Goal: Obtain resource: Download file/media

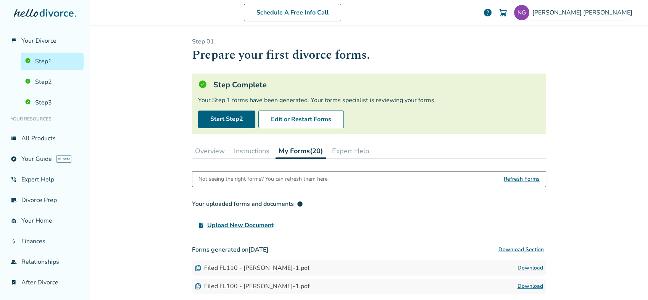
scroll to position [49, 0]
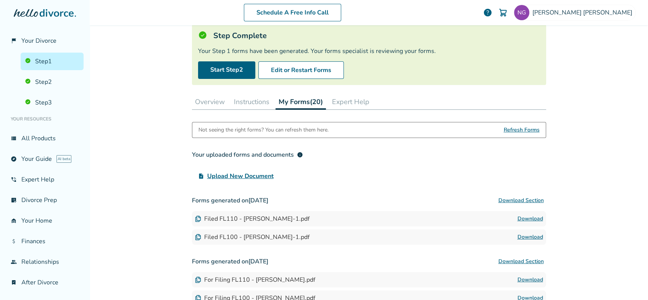
click at [528, 219] on link "Download" at bounding box center [531, 219] width 26 height 9
click at [529, 237] on link "Download" at bounding box center [531, 237] width 26 height 9
click at [294, 76] on button "Edit or Restart Forms" at bounding box center [301, 70] width 86 height 18
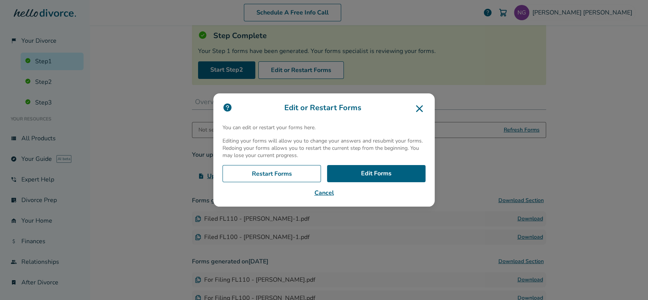
click at [418, 113] on icon at bounding box center [419, 109] width 12 height 12
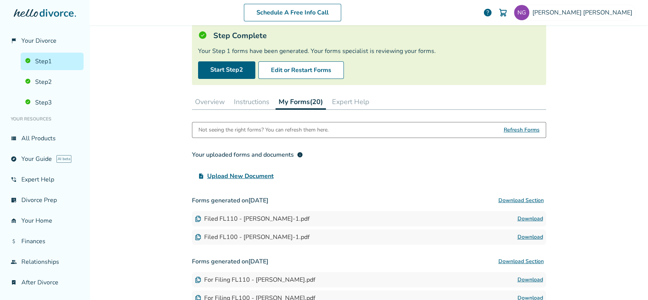
click at [520, 130] on span "Refresh Forms" at bounding box center [522, 130] width 36 height 15
click at [143, 191] on div "Schedule A Free Info Call [PERSON_NAME] help Schedule A Free Call [PERSON_NAME]…" at bounding box center [369, 150] width 558 height 300
click at [225, 236] on div "Filed FL100 - [PERSON_NAME]-1.pdf" at bounding box center [252, 237] width 115 height 8
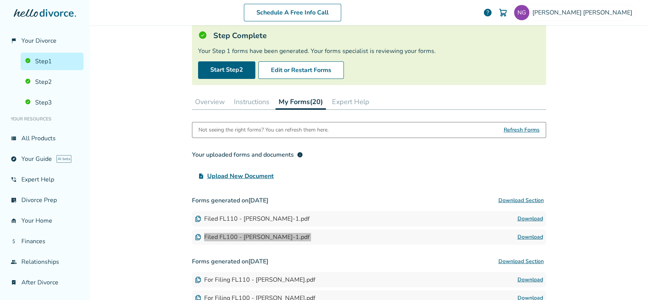
click at [531, 237] on link "Download" at bounding box center [531, 237] width 26 height 9
